Goal: Task Accomplishment & Management: Manage account settings

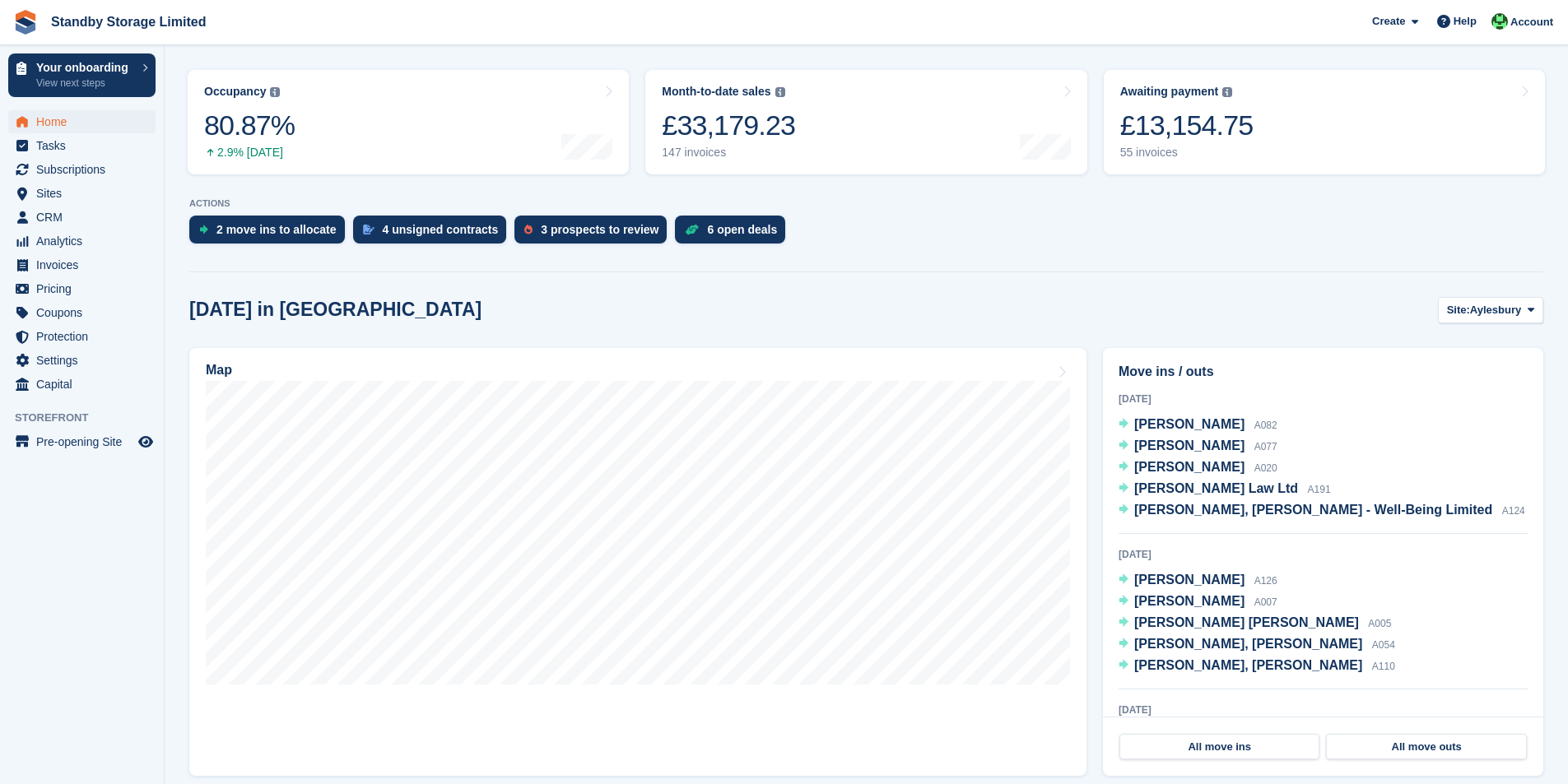
scroll to position [411, 0]
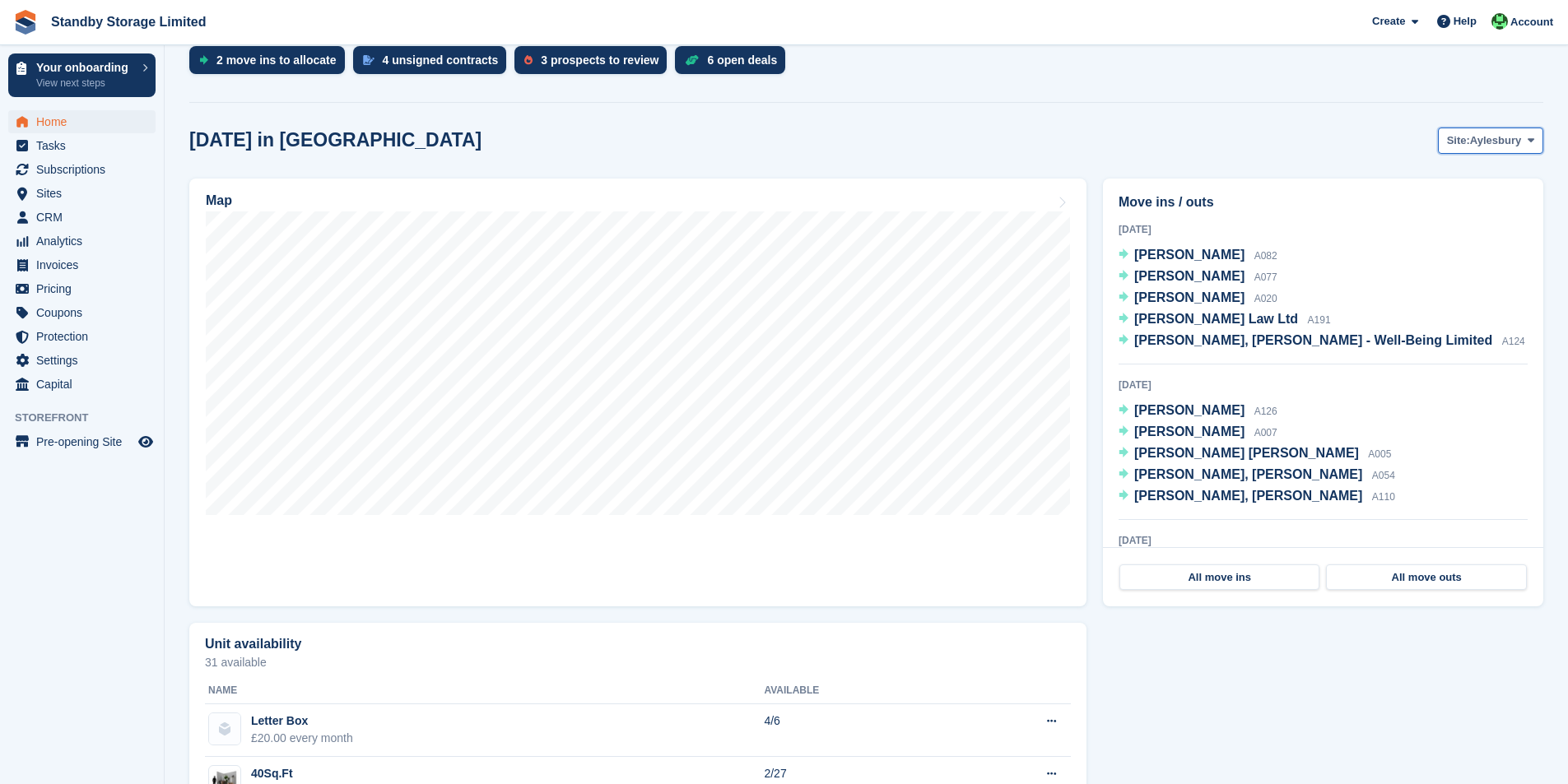
click at [1478, 142] on span "Aylesbury" at bounding box center [1495, 140] width 51 height 17
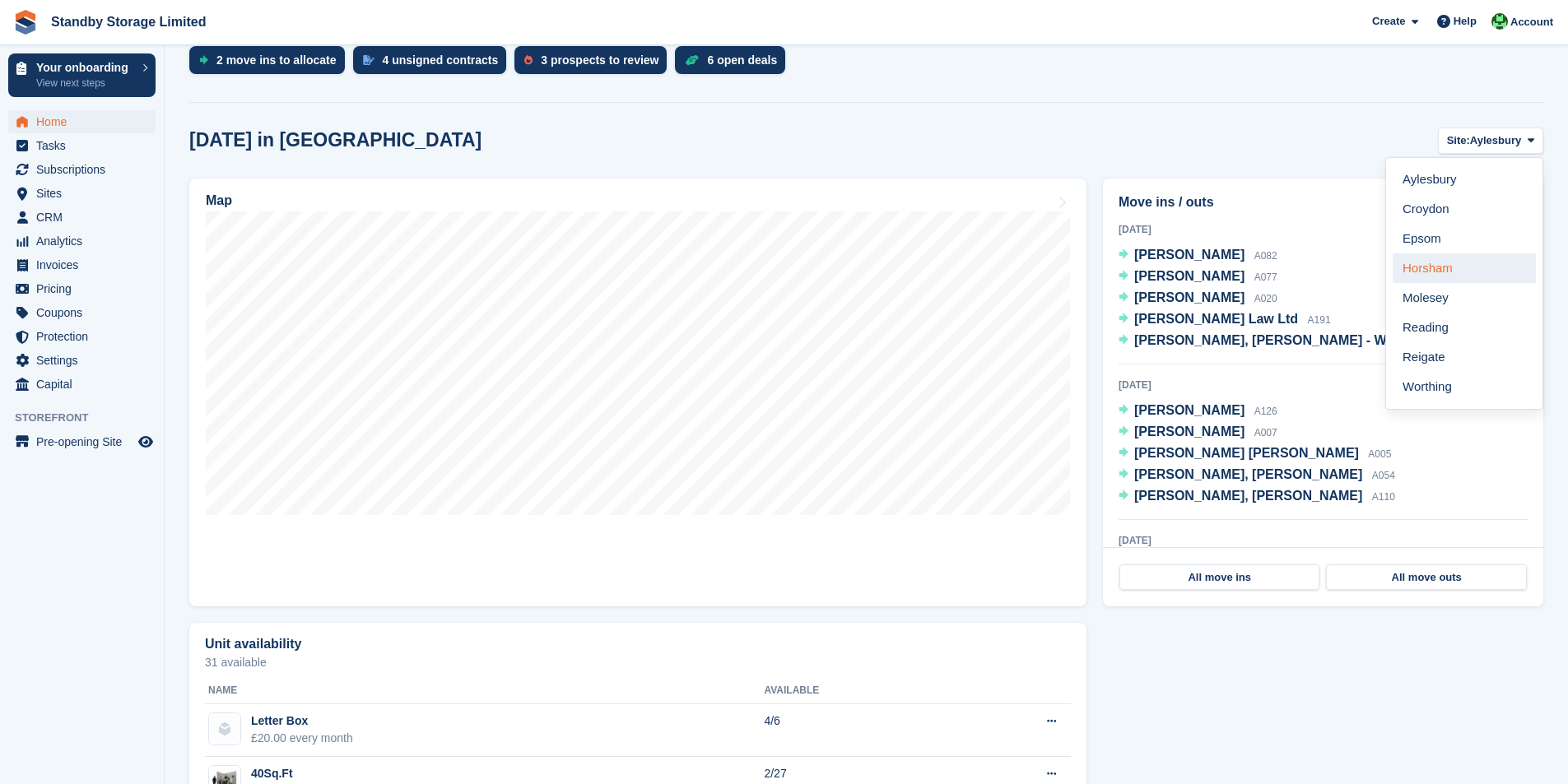
click at [1434, 280] on link "Horsham" at bounding box center [1464, 268] width 144 height 30
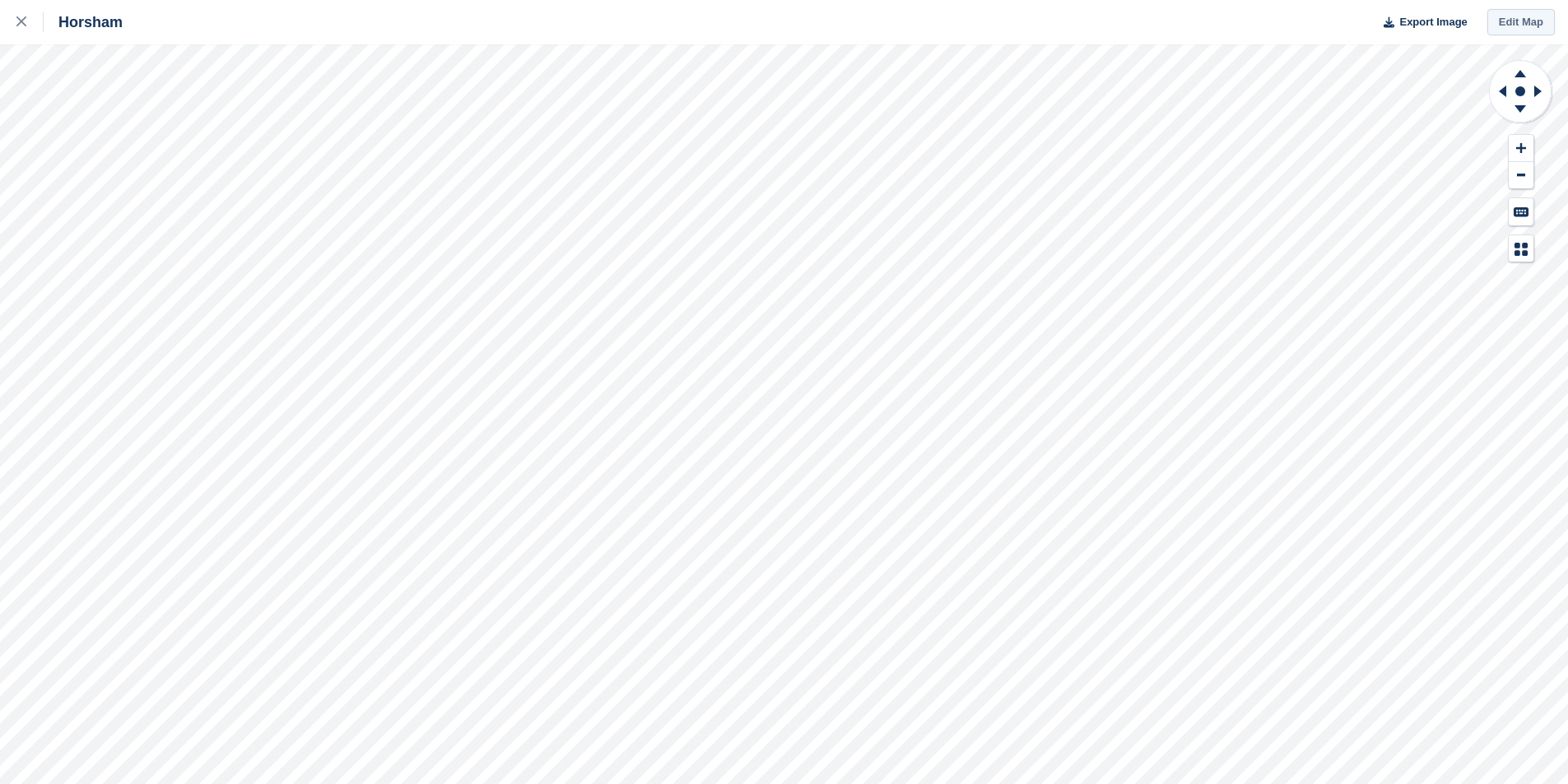
click at [1537, 21] on link "Edit Map" at bounding box center [1521, 22] width 68 height 27
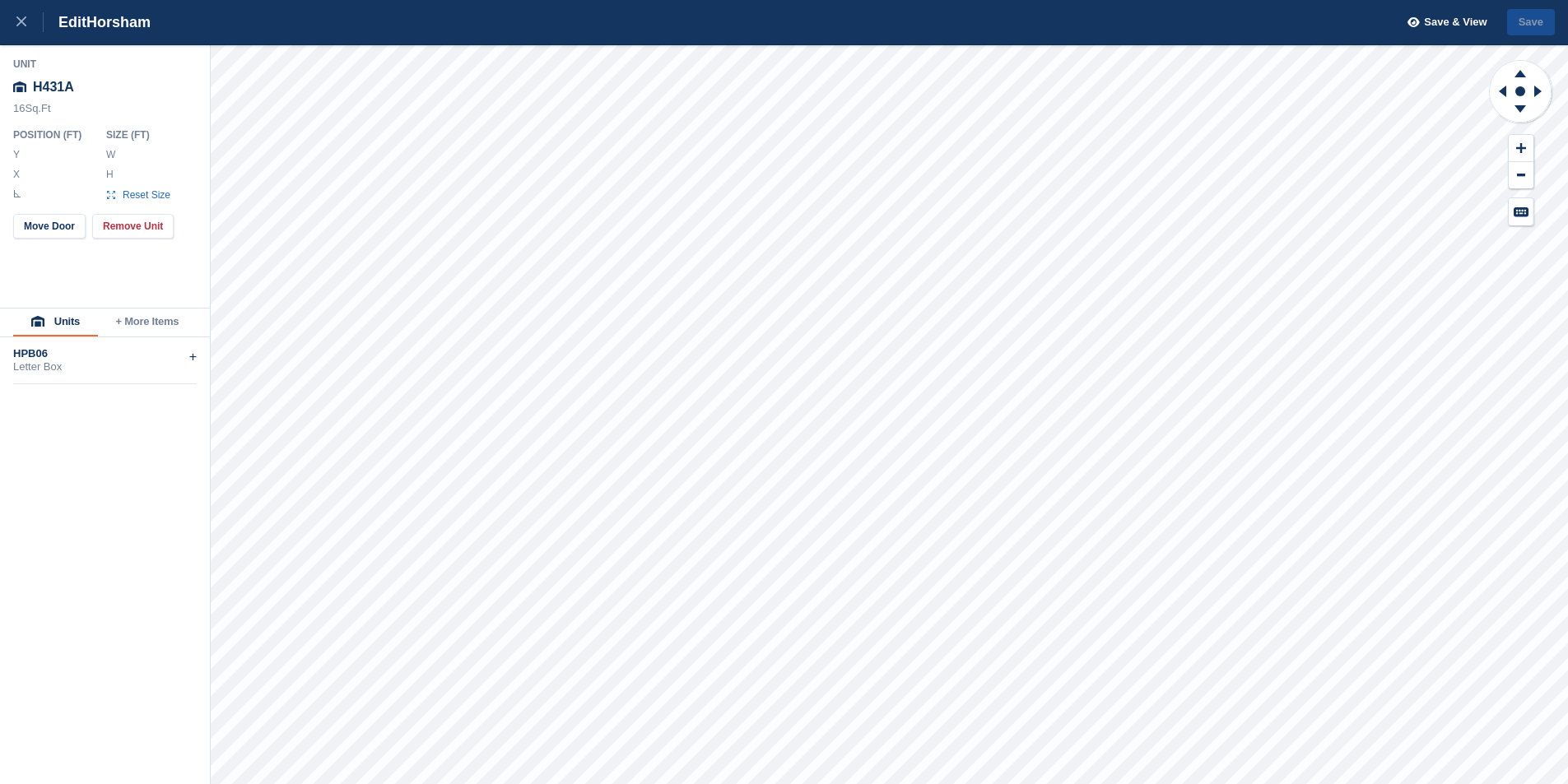
type input "********"
type input "*"
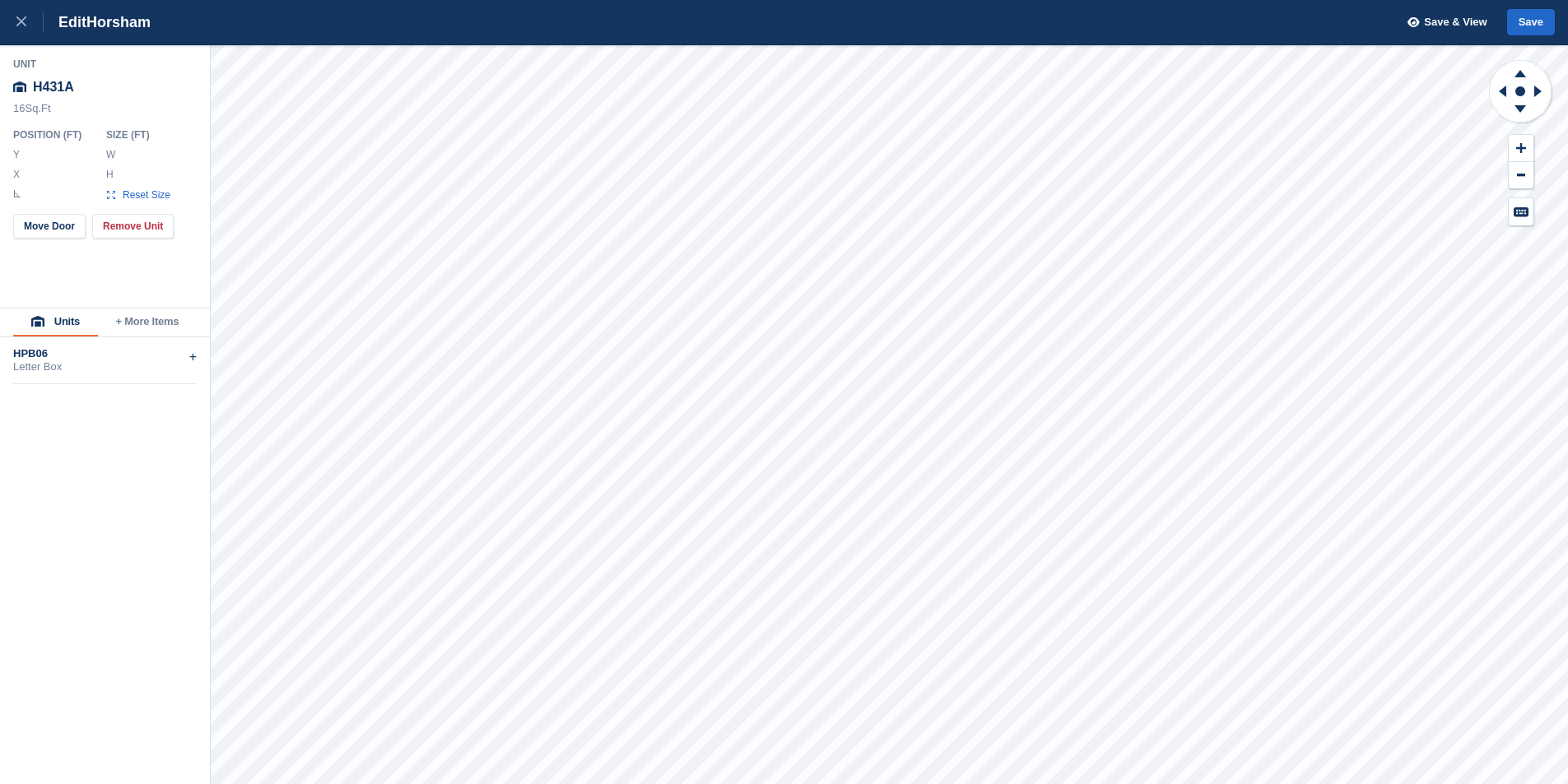
type input "********"
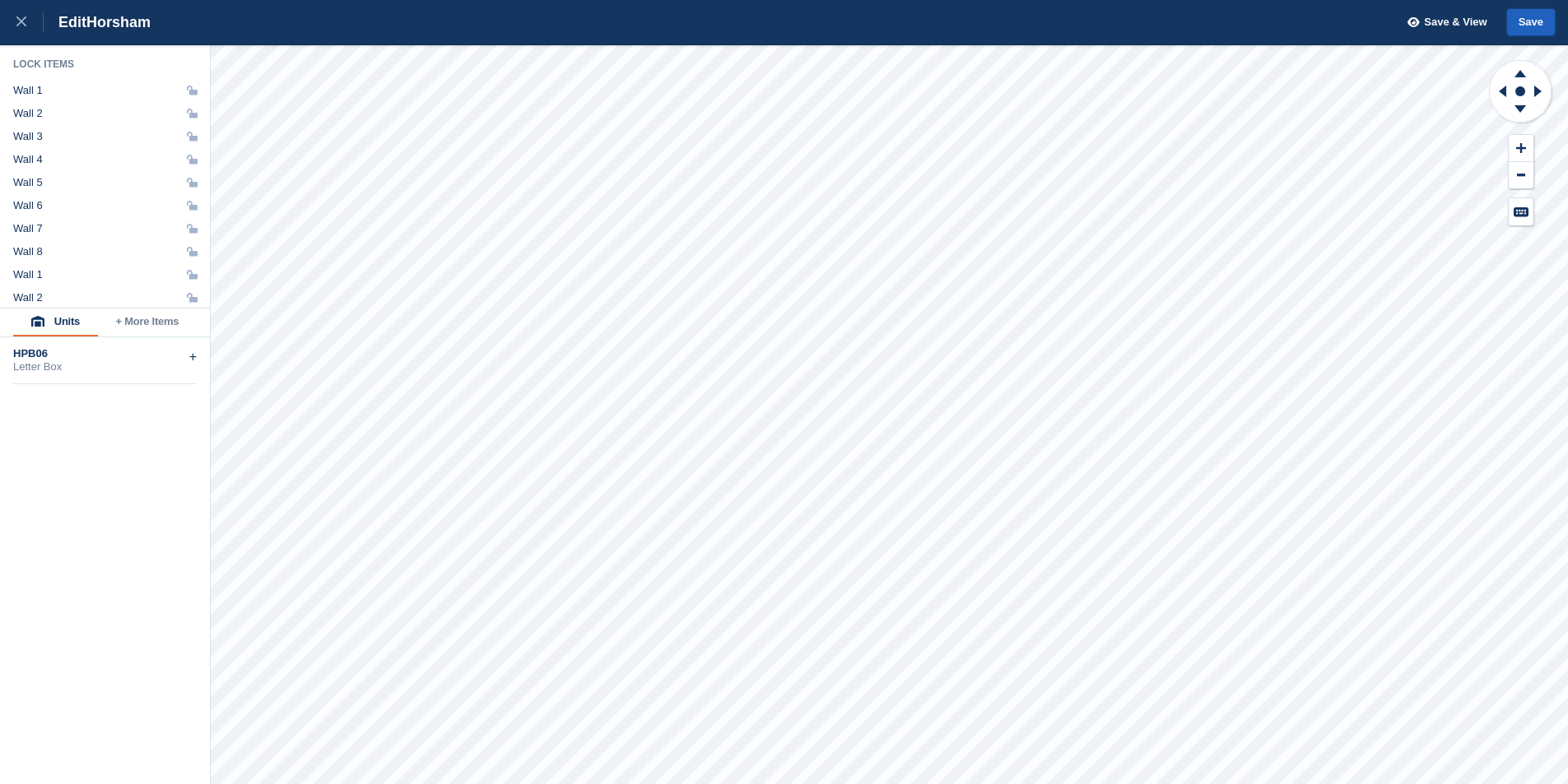
click at [1540, 26] on button "Save" at bounding box center [1531, 22] width 48 height 27
click at [0, 28] on link at bounding box center [22, 22] width 44 height 45
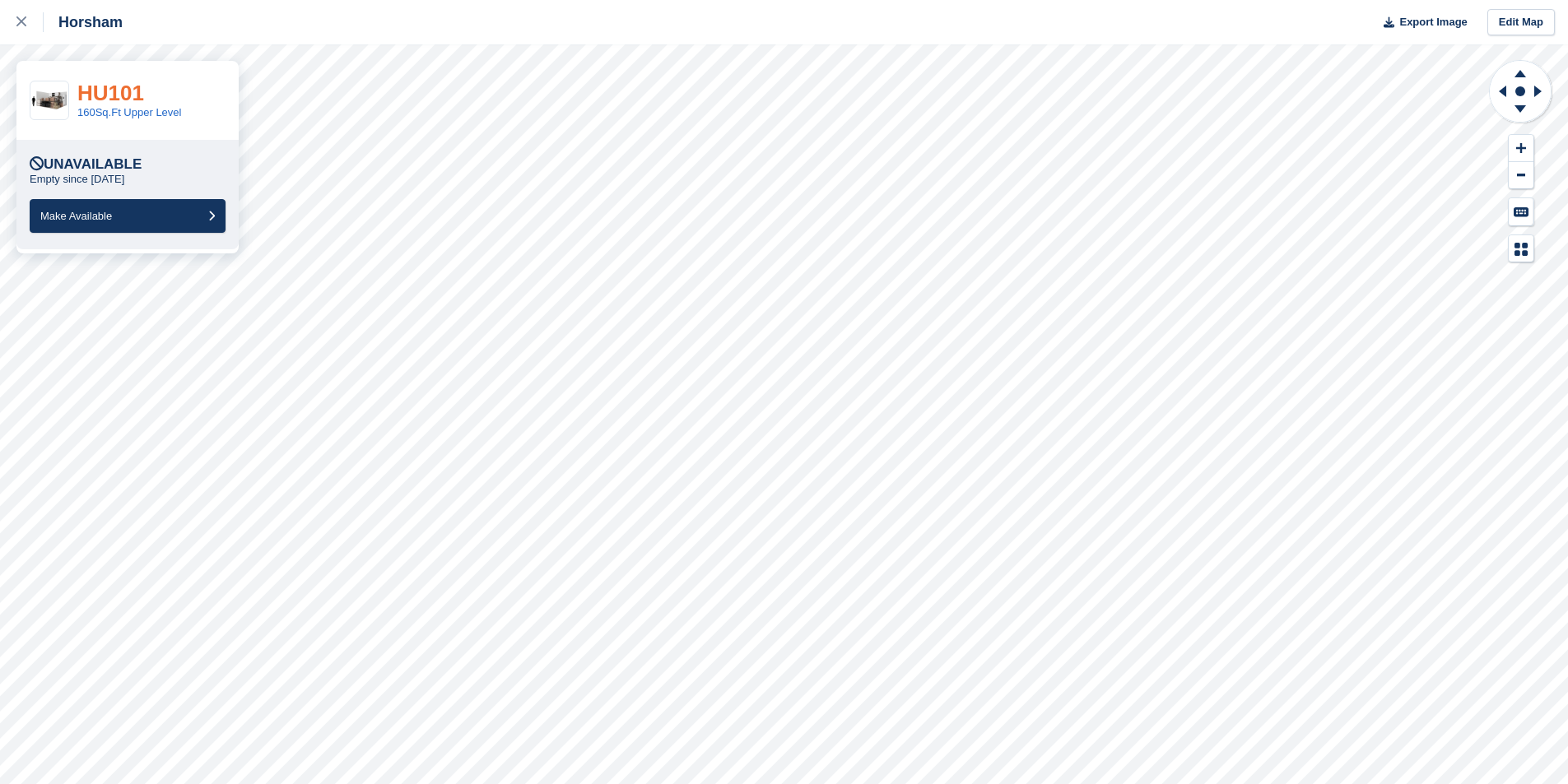
click at [125, 89] on link "HU101" at bounding box center [111, 93] width 67 height 25
click at [7, 21] on link at bounding box center [22, 22] width 44 height 45
click at [110, 100] on link "H293" at bounding box center [103, 93] width 51 height 25
click at [1506, 92] on icon at bounding box center [1501, 92] width 7 height 12
click at [1515, 105] on icon at bounding box center [1519, 112] width 43 height 21
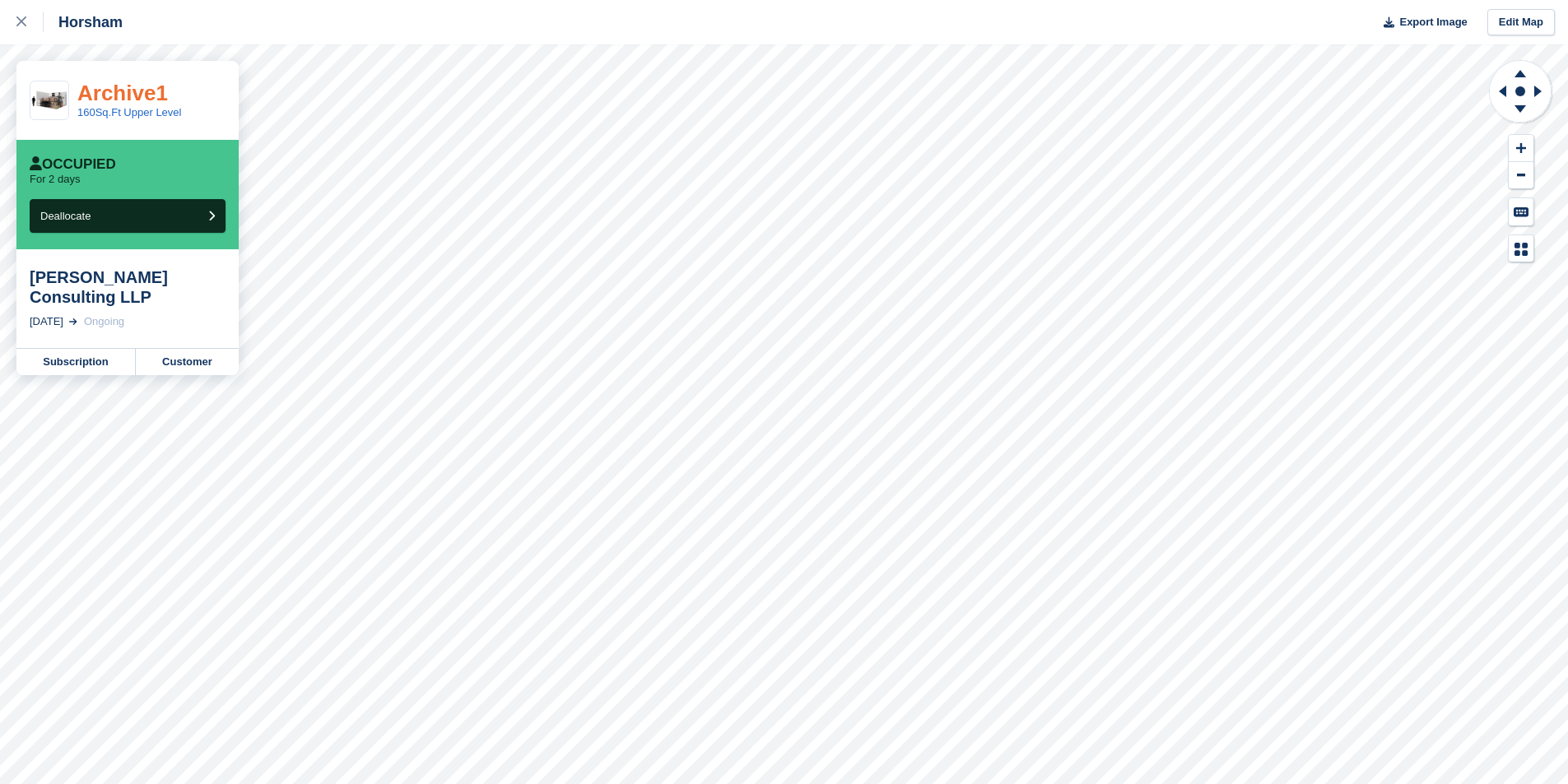
click at [107, 98] on link "Archive1" at bounding box center [123, 93] width 91 height 25
click at [1532, 105] on icon at bounding box center [1519, 112] width 43 height 21
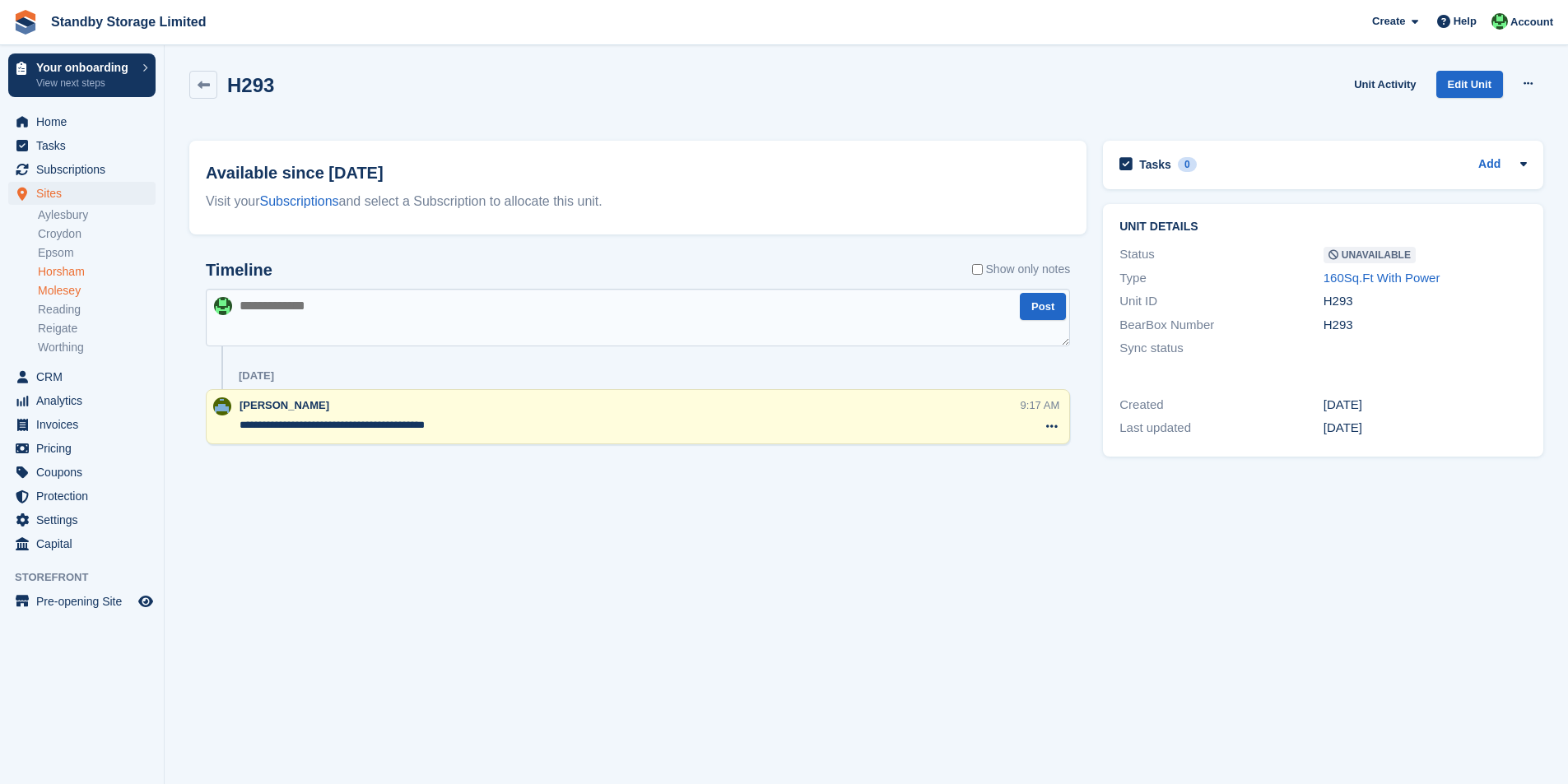
click at [61, 291] on link "Molesey" at bounding box center [97, 291] width 118 height 16
click at [490, 533] on section "HU101 Unit Activity Edit Unit Make Available Delete unit Available since [DATE]…" at bounding box center [866, 392] width 1404 height 784
click at [64, 218] on link "Aylesbury" at bounding box center [97, 215] width 118 height 16
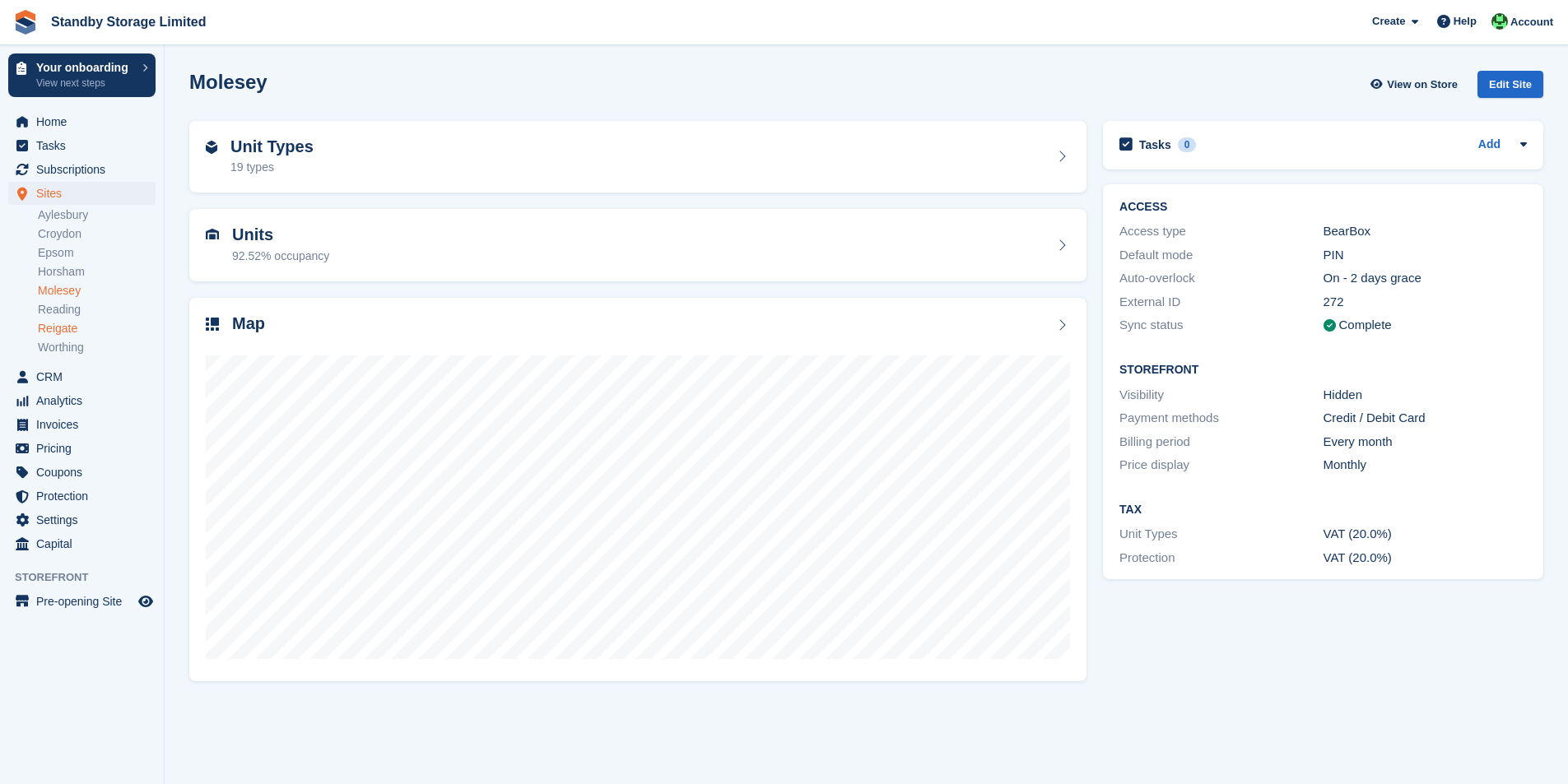
click at [63, 330] on link "Reigate" at bounding box center [97, 329] width 118 height 16
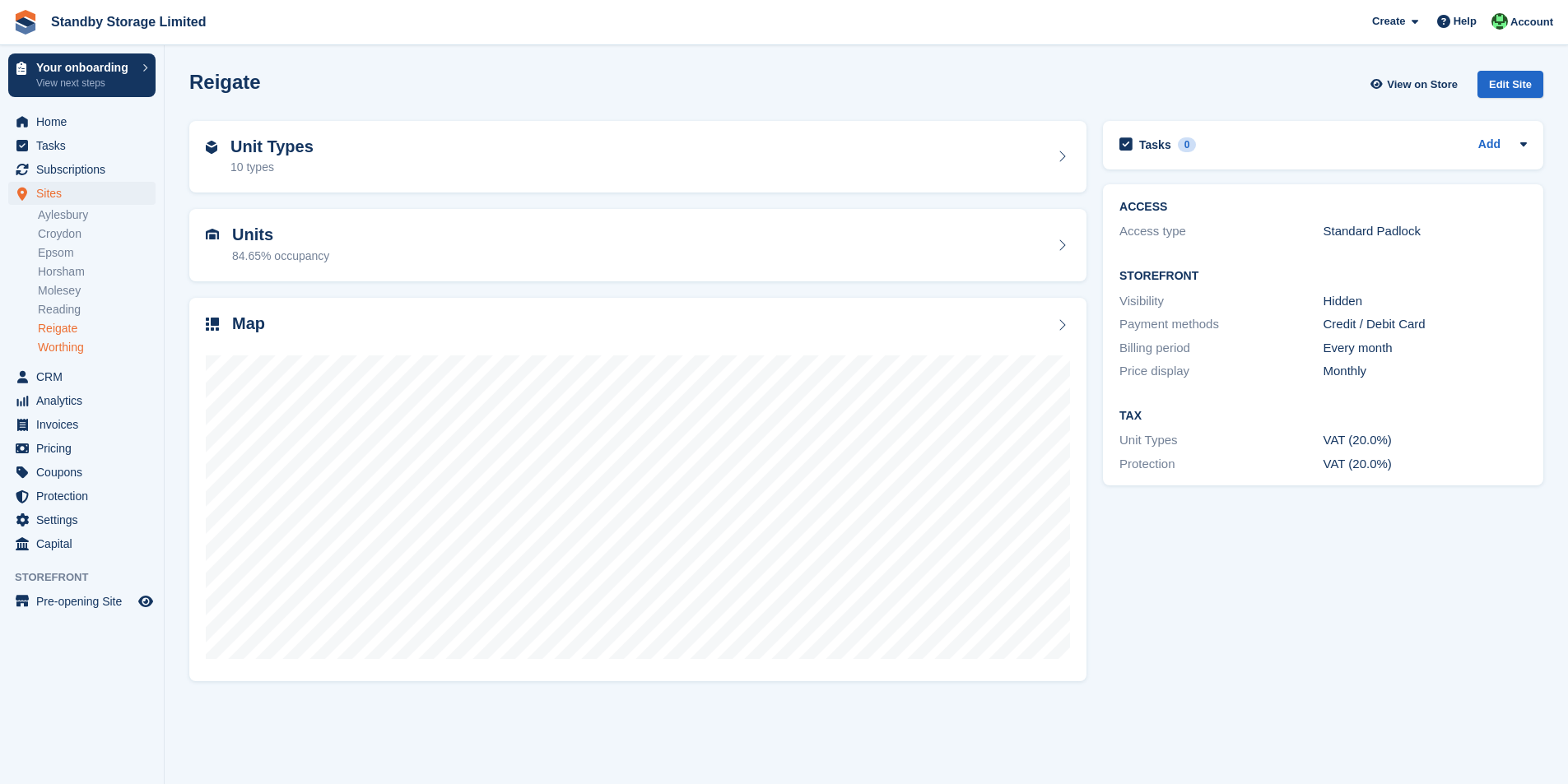
click at [73, 347] on link "Worthing" at bounding box center [97, 348] width 118 height 16
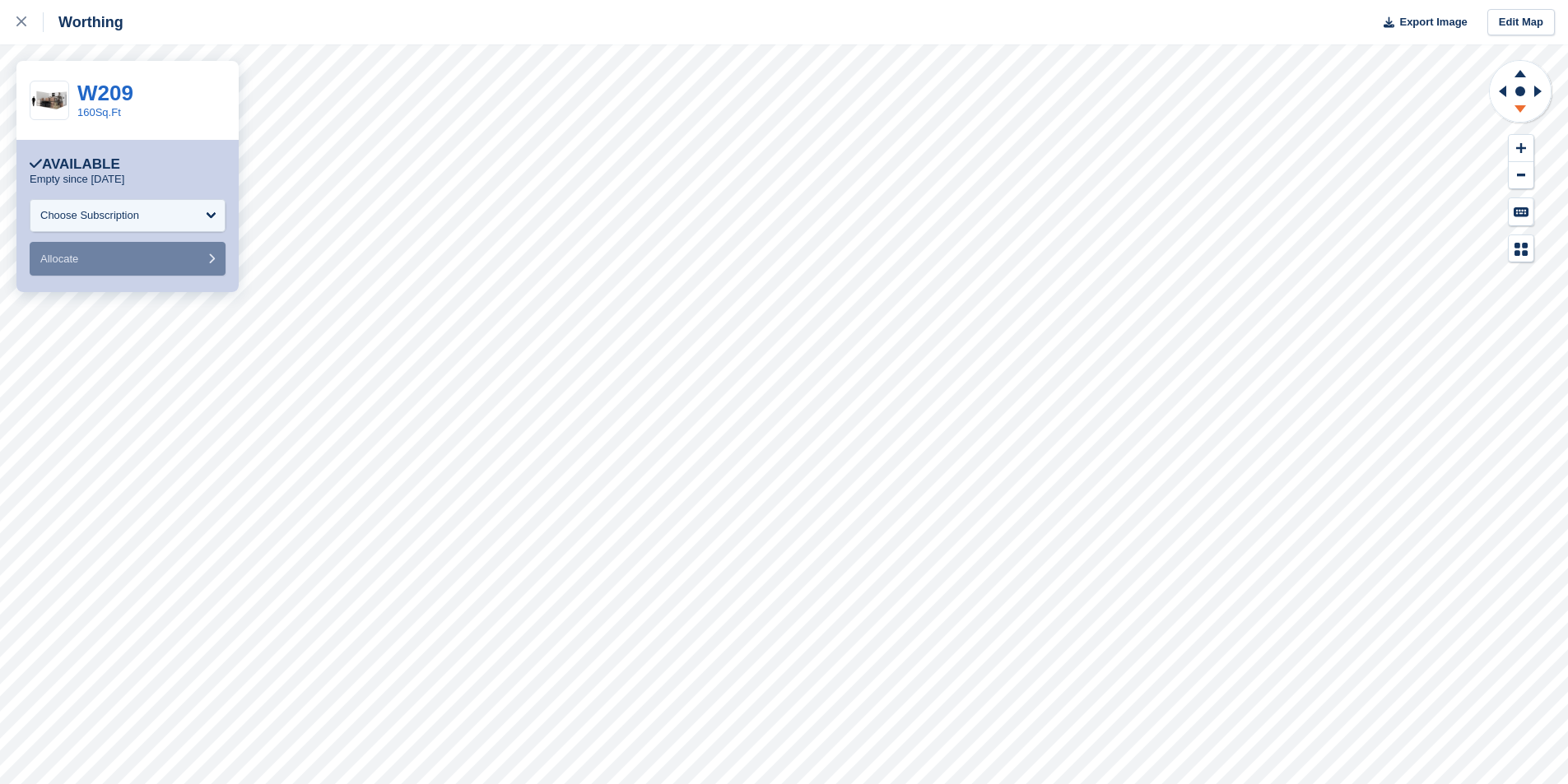
click at [1521, 112] on icon at bounding box center [1519, 112] width 43 height 21
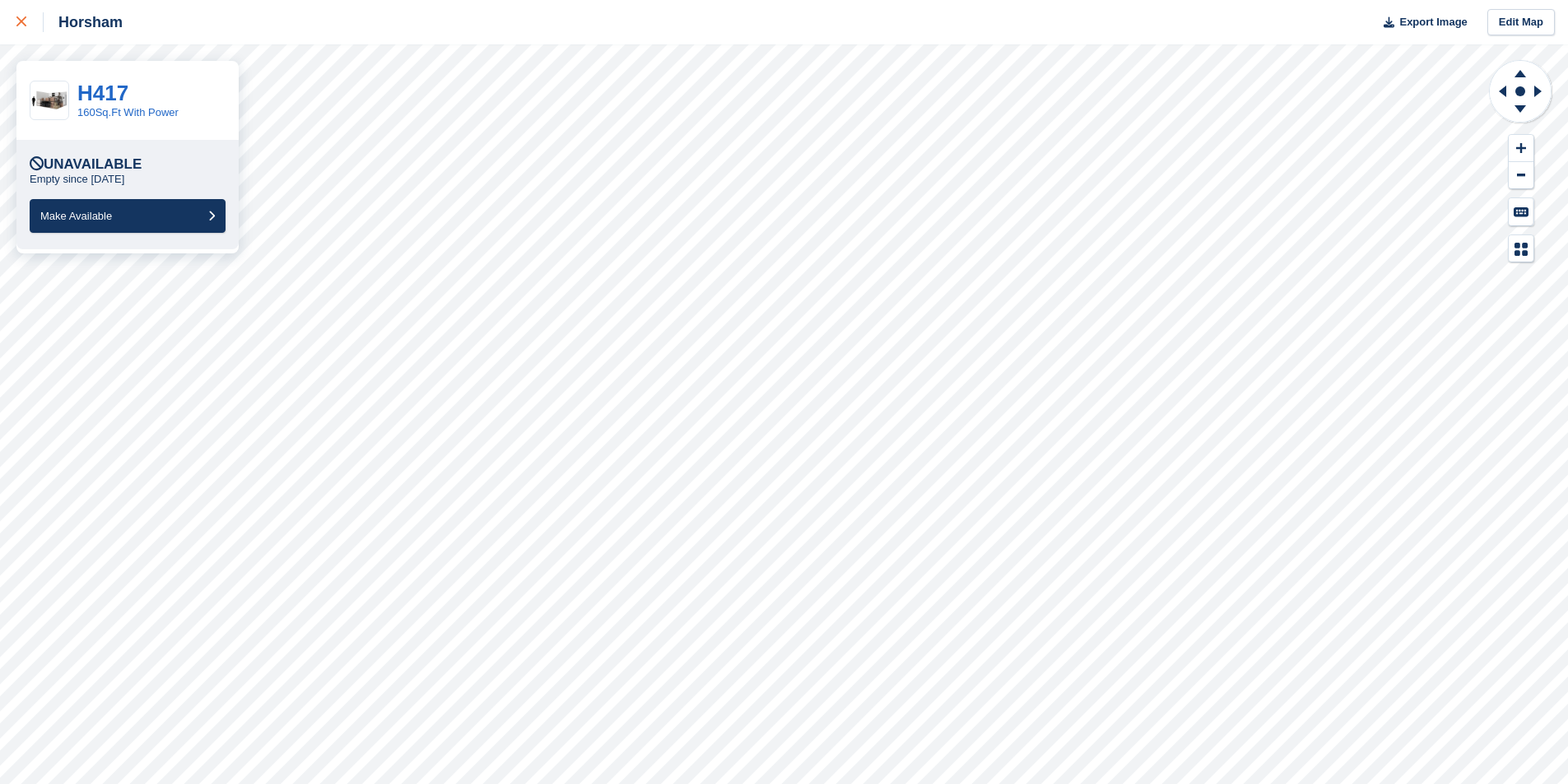
click at [23, 23] on icon at bounding box center [22, 22] width 10 height 10
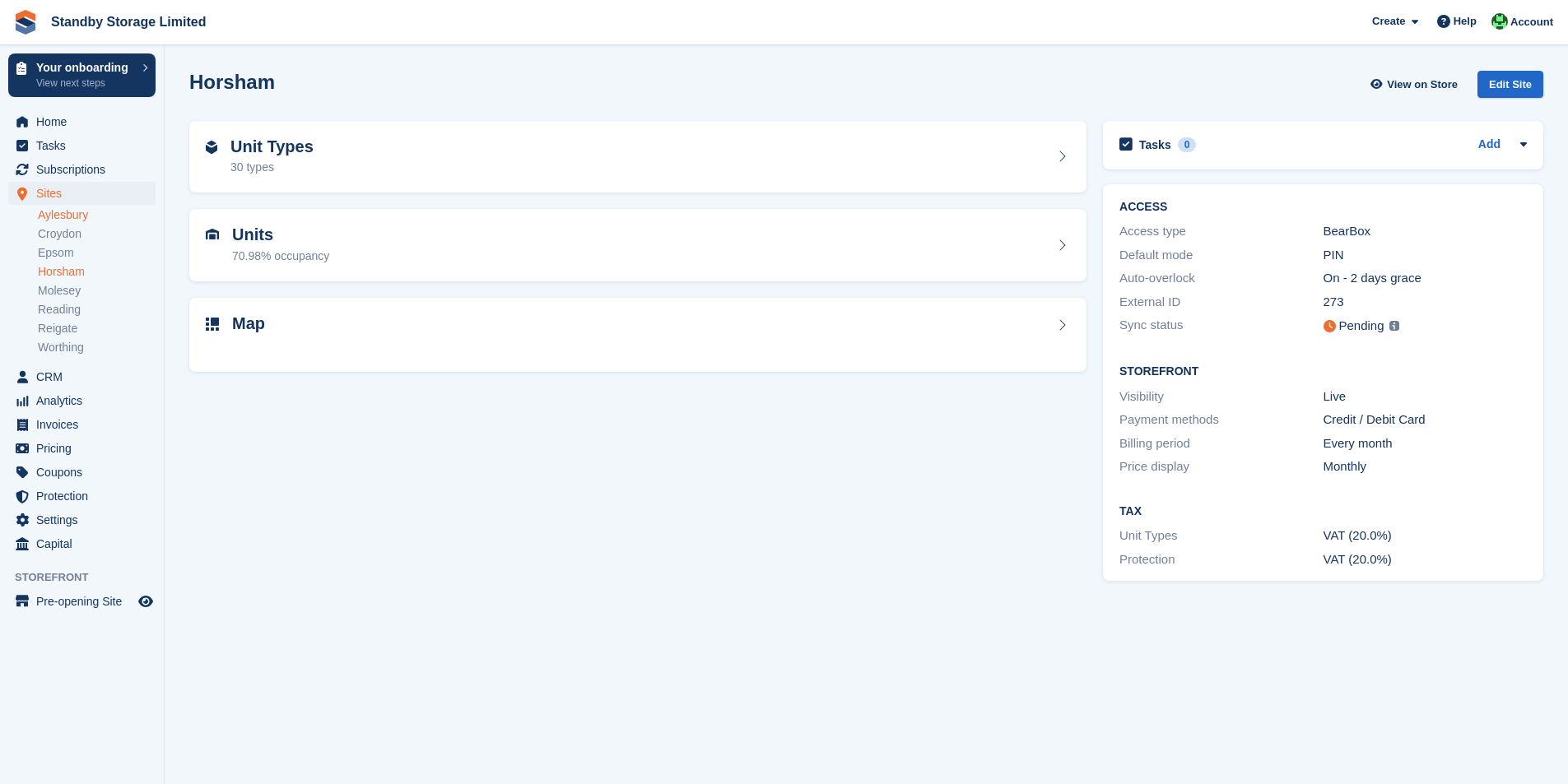
click at [84, 215] on link "Aylesbury" at bounding box center [97, 215] width 118 height 16
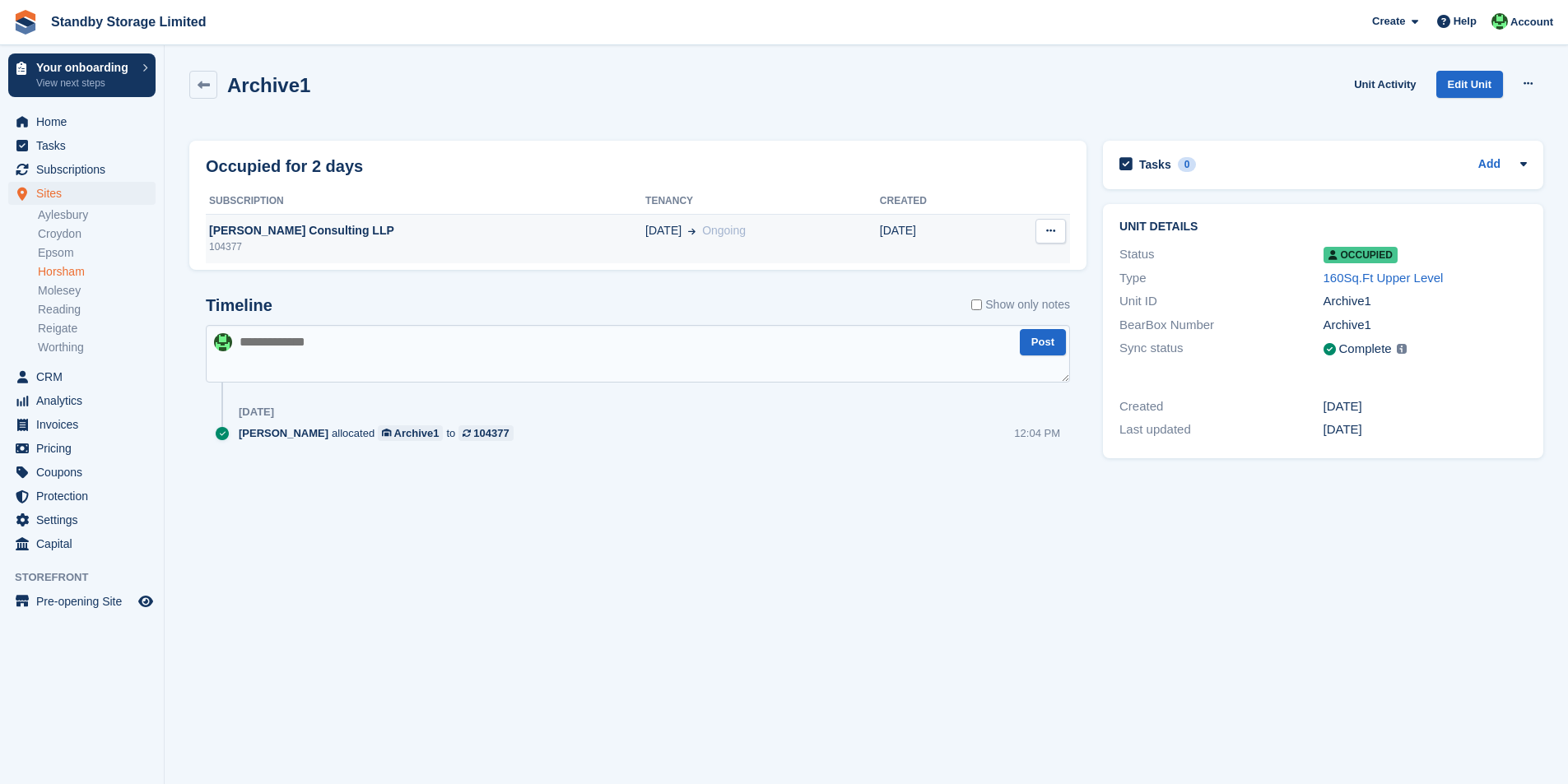
click at [289, 235] on div "[PERSON_NAME] Consulting LLP" at bounding box center [425, 230] width 440 height 17
